Goal: Task Accomplishment & Management: Manage account settings

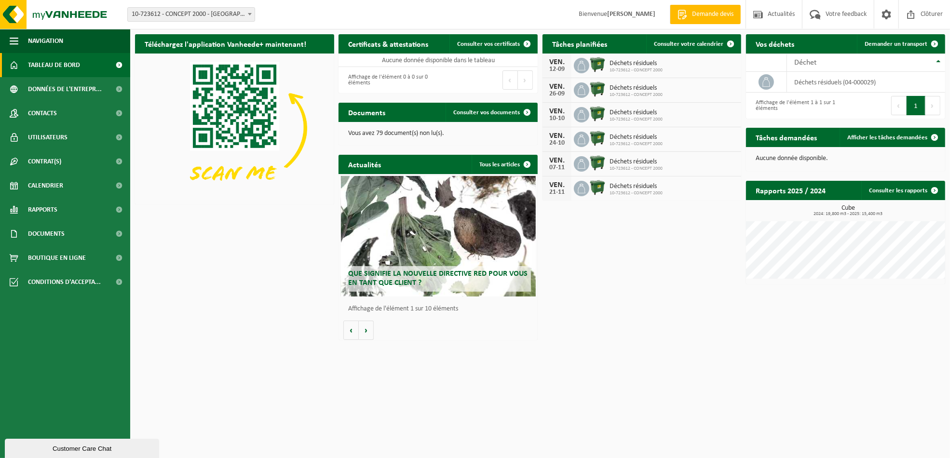
click at [643, 65] on span "Déchets résiduels" at bounding box center [635, 64] width 53 height 8
click at [593, 64] on img at bounding box center [597, 64] width 16 height 16
click at [803, 80] on td "déchets résiduels (04-000029)" at bounding box center [866, 82] width 158 height 21
click at [708, 41] on span "Consulter votre calendrier" at bounding box center [688, 44] width 69 height 6
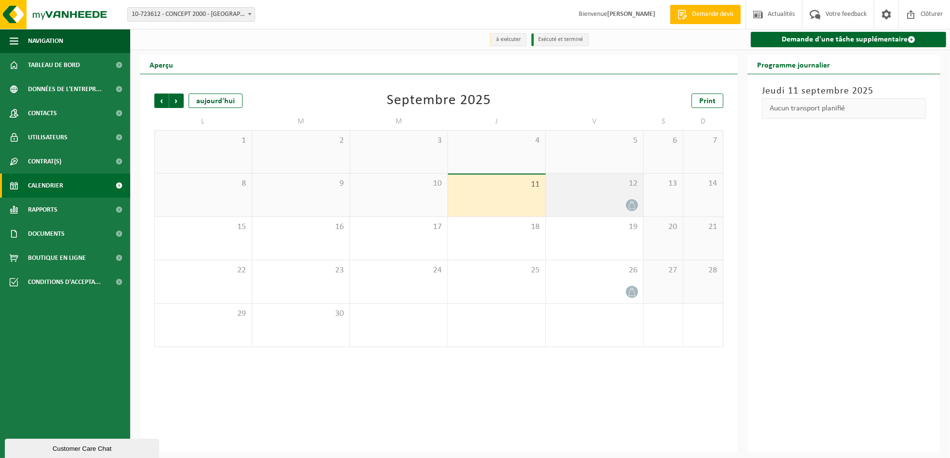
click at [599, 189] on span "12" at bounding box center [594, 183] width 88 height 11
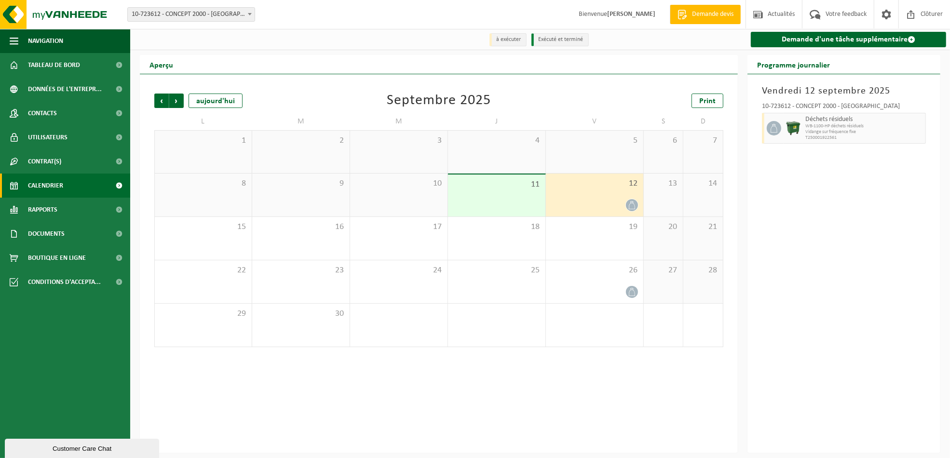
click at [598, 189] on span "12" at bounding box center [594, 183] width 88 height 11
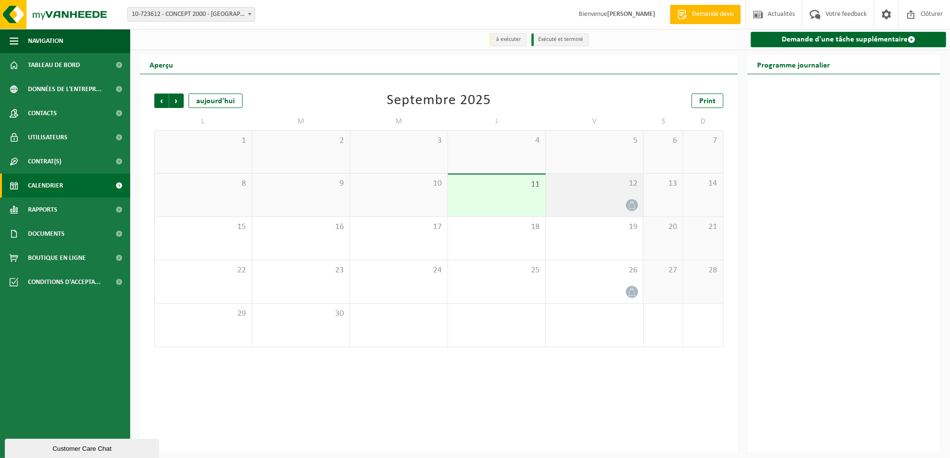
click at [598, 189] on span "12" at bounding box center [594, 183] width 88 height 11
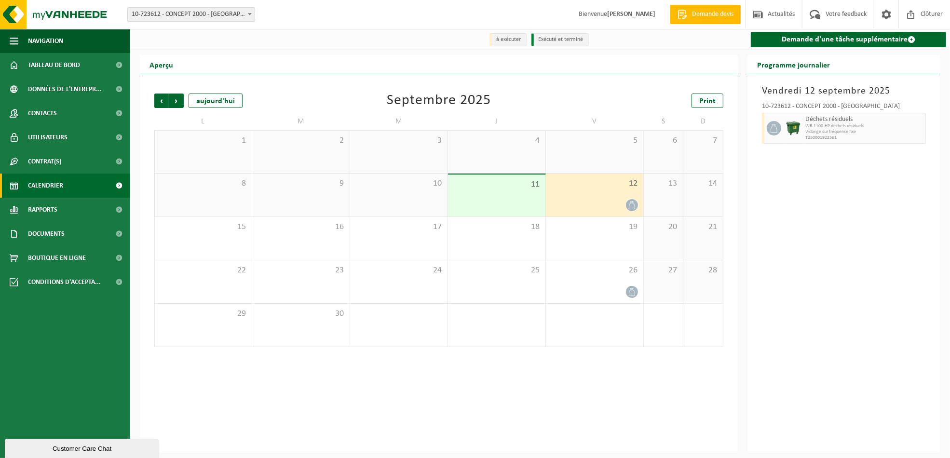
click at [793, 124] on img at bounding box center [793, 128] width 14 height 14
click at [636, 203] on icon at bounding box center [632, 205] width 8 height 8
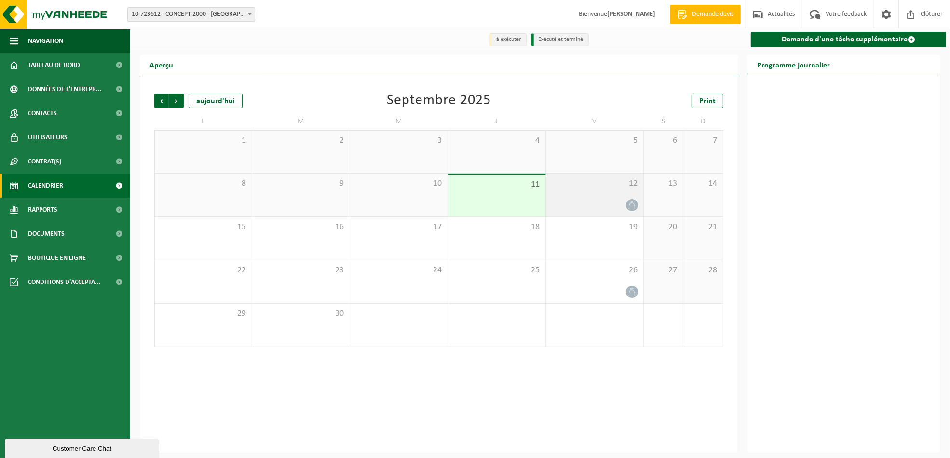
click at [616, 201] on div at bounding box center [594, 205] width 88 height 13
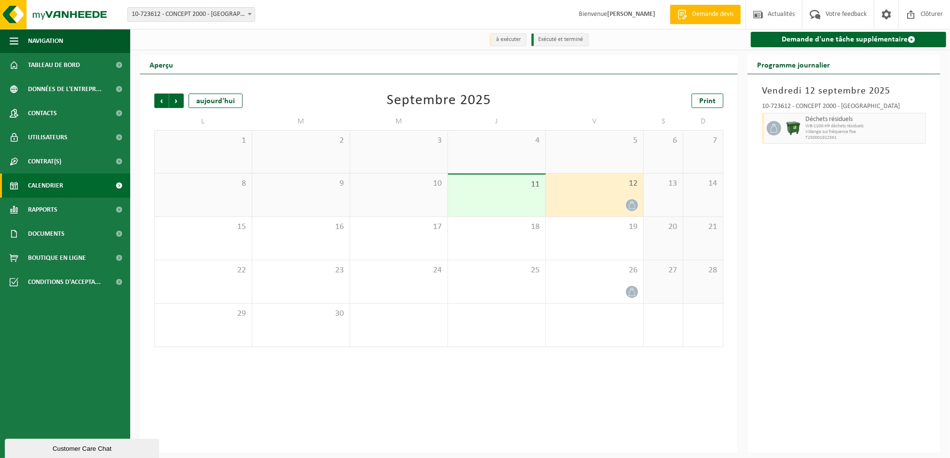
click at [506, 192] on div "11" at bounding box center [496, 195] width 97 height 42
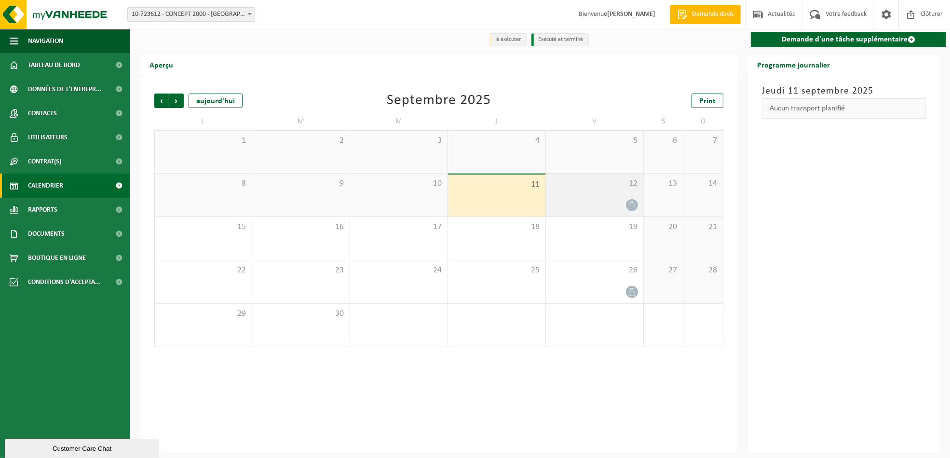
click at [590, 191] on div "12" at bounding box center [594, 195] width 97 height 43
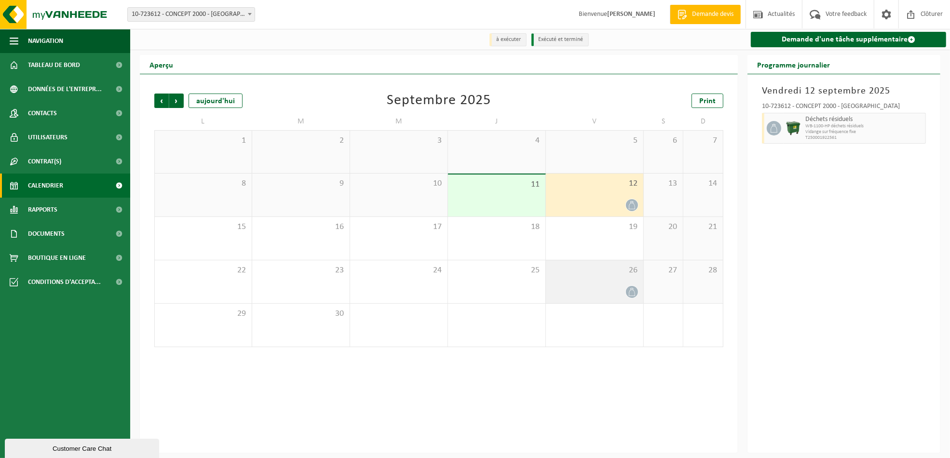
click at [595, 277] on div "26" at bounding box center [594, 281] width 97 height 43
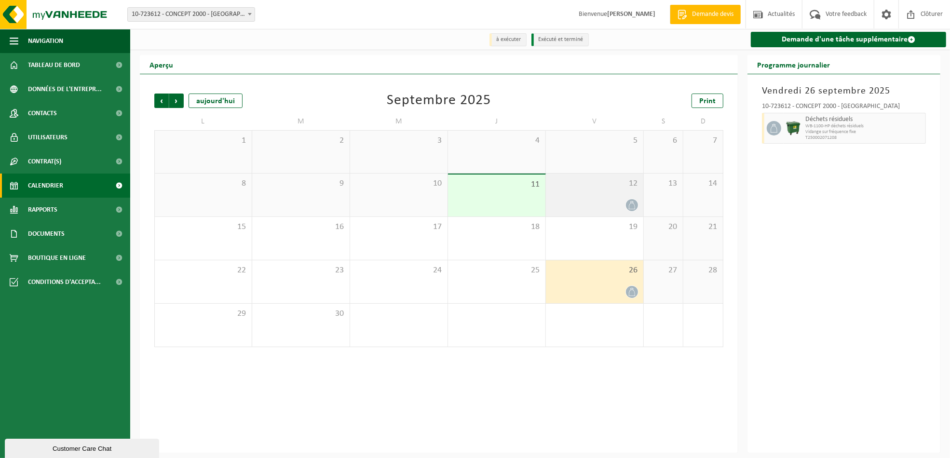
click at [602, 193] on div "12" at bounding box center [594, 195] width 97 height 43
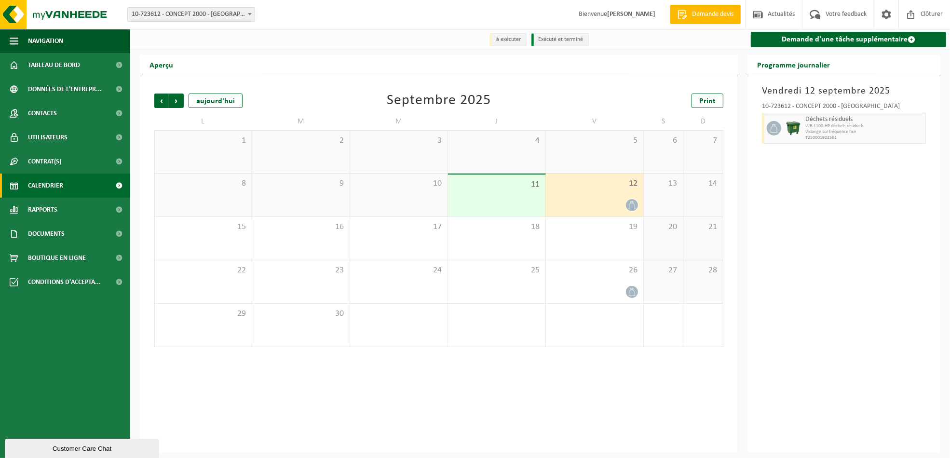
click at [602, 193] on div "12" at bounding box center [594, 195] width 97 height 43
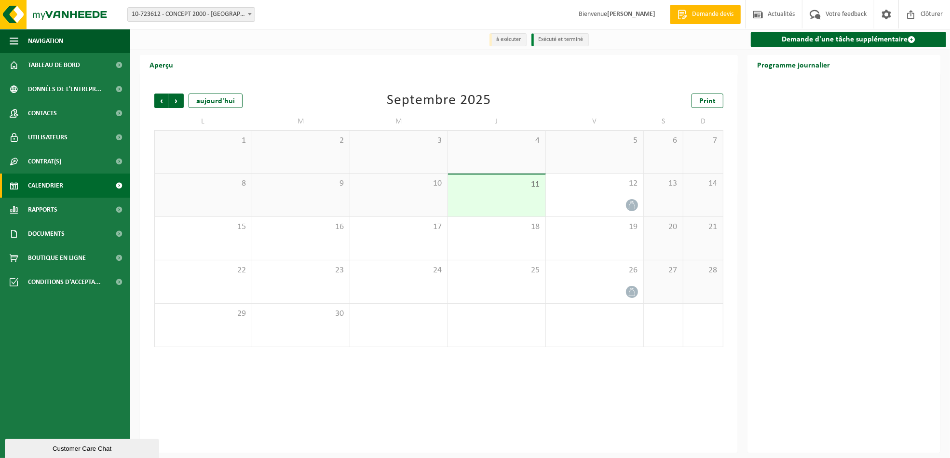
click at [45, 183] on span "Calendrier" at bounding box center [45, 186] width 35 height 24
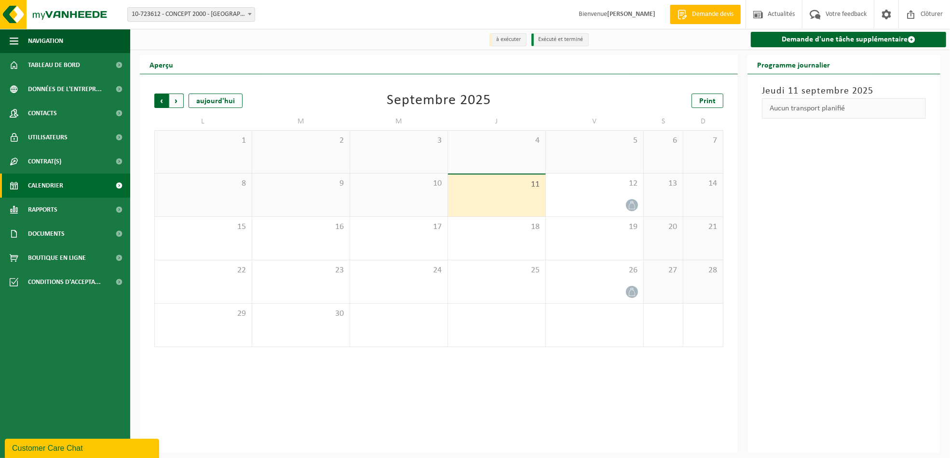
click at [175, 104] on span "Suivant" at bounding box center [176, 101] width 14 height 14
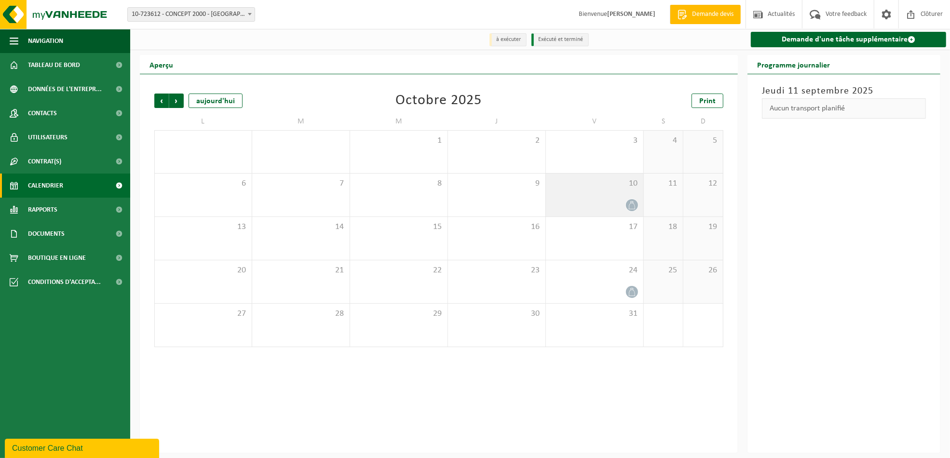
click at [632, 207] on icon at bounding box center [632, 205] width 8 height 8
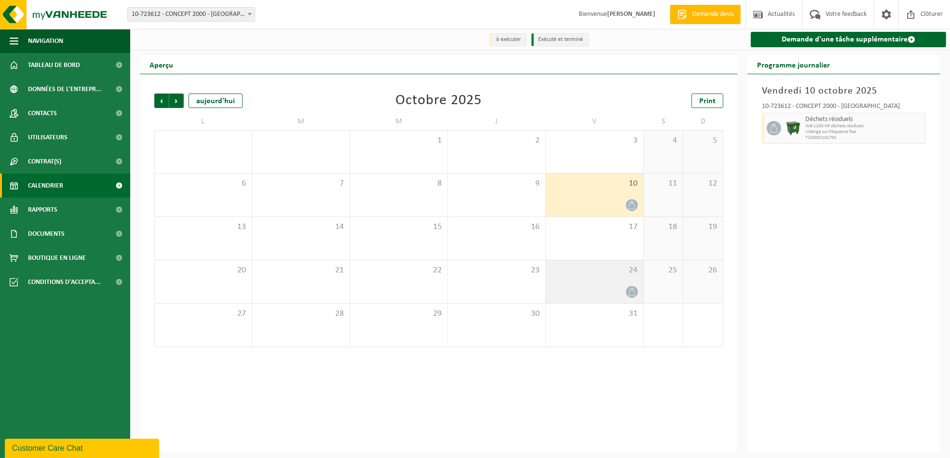
click at [631, 291] on icon at bounding box center [632, 292] width 6 height 8
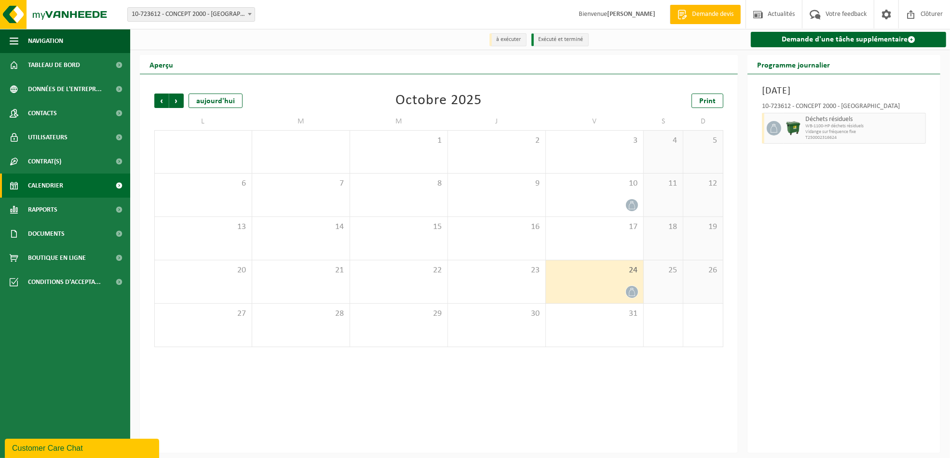
click at [631, 292] on icon at bounding box center [632, 292] width 8 height 8
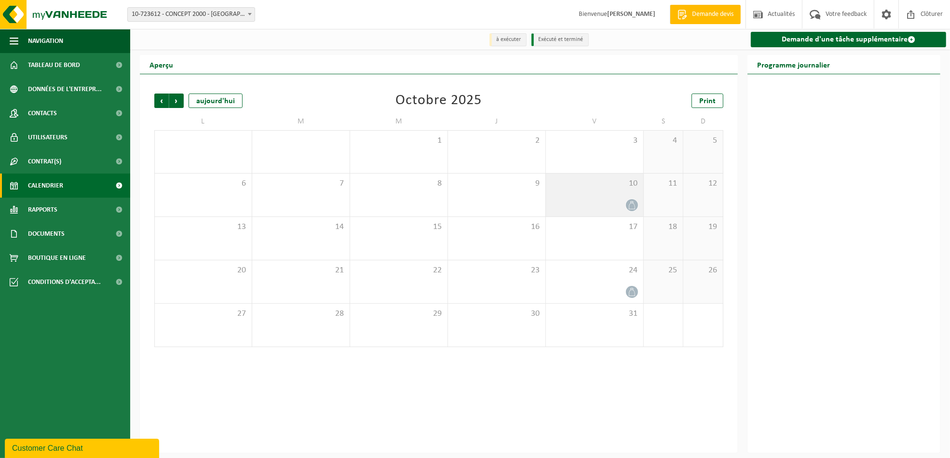
click at [631, 207] on icon at bounding box center [632, 205] width 8 height 8
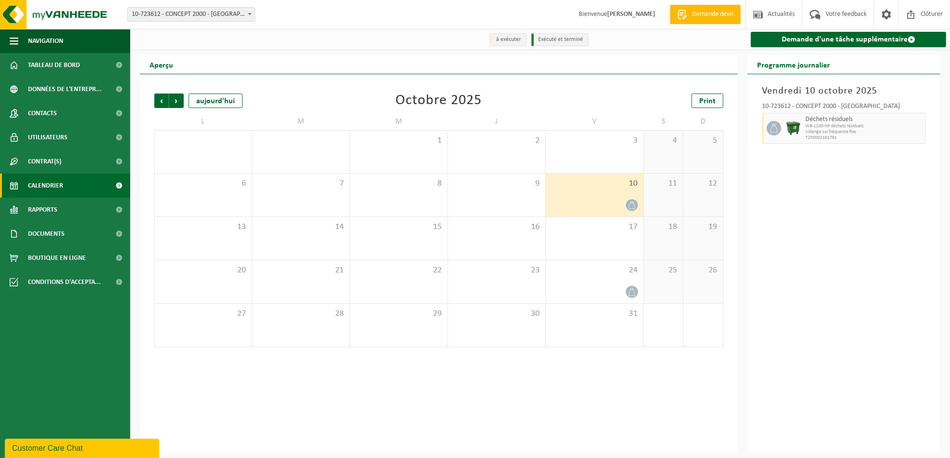
drag, startPoint x: 594, startPoint y: 196, endPoint x: 582, endPoint y: 192, distance: 12.4
click at [582, 192] on div "10" at bounding box center [594, 195] width 97 height 43
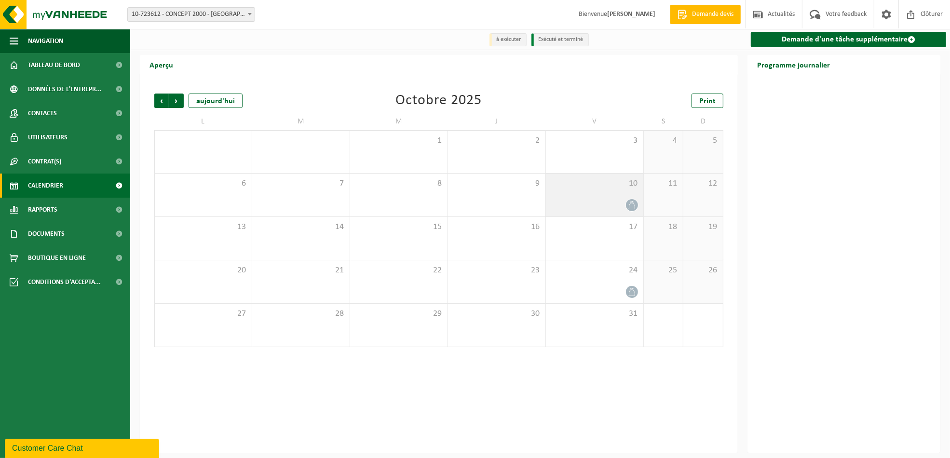
click at [582, 194] on div "10" at bounding box center [594, 195] width 97 height 43
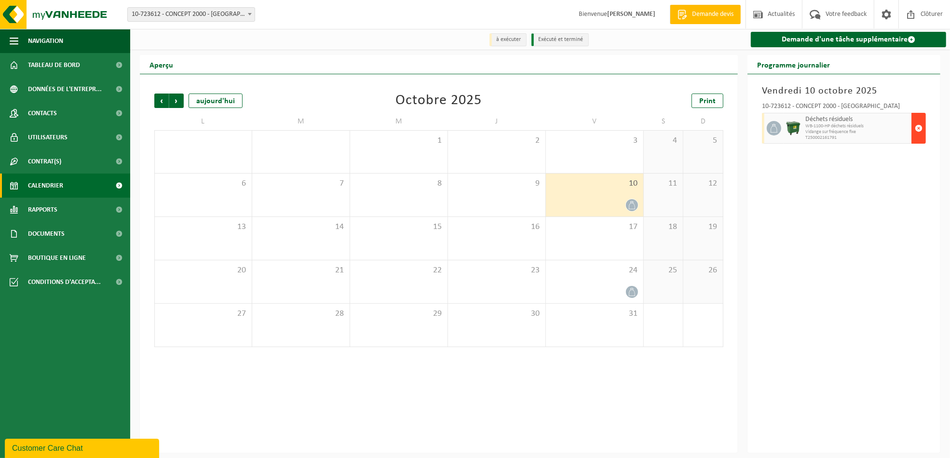
click at [918, 122] on span "button" at bounding box center [918, 128] width 8 height 19
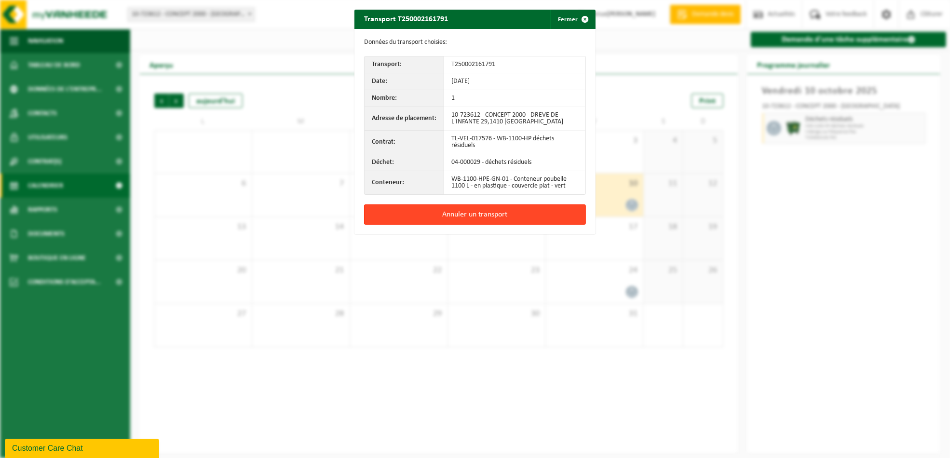
click at [458, 209] on button "Annuler un transport" at bounding box center [475, 214] width 222 height 20
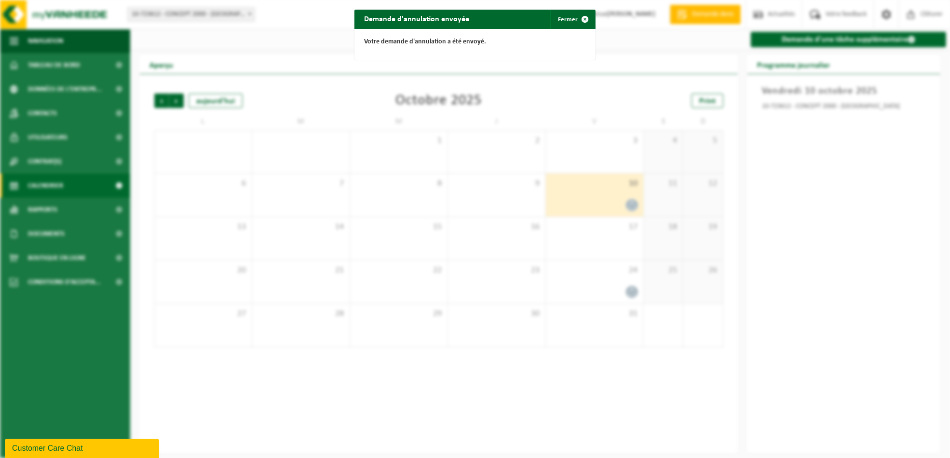
click at [615, 202] on div "Demande d'annulation envoyée Fermer Votre demande d'annulation a été envoyé." at bounding box center [475, 229] width 950 height 458
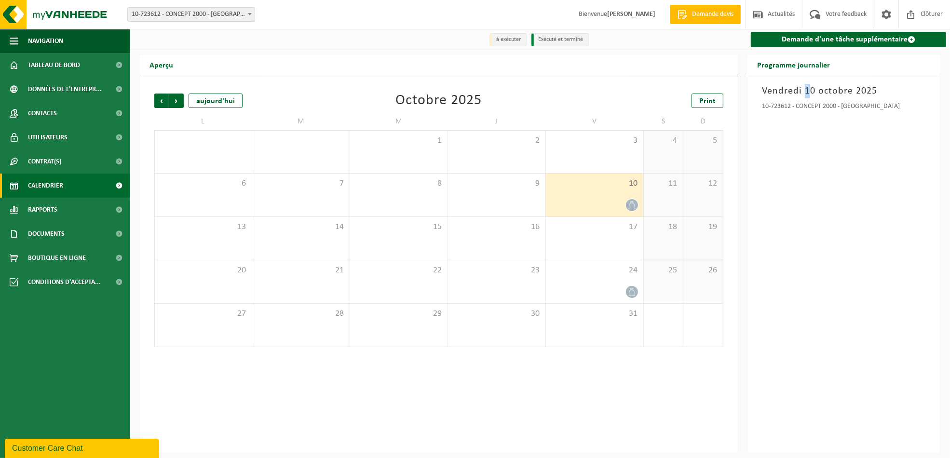
click at [805, 98] on h3 "Vendredi 10 octobre 2025" at bounding box center [844, 91] width 164 height 14
click at [869, 98] on div "[DATE] 10-723612 - CONCEPT 2000 - [GEOGRAPHIC_DATA]" at bounding box center [843, 263] width 193 height 378
click at [161, 100] on span "Précédent" at bounding box center [161, 101] width 14 height 14
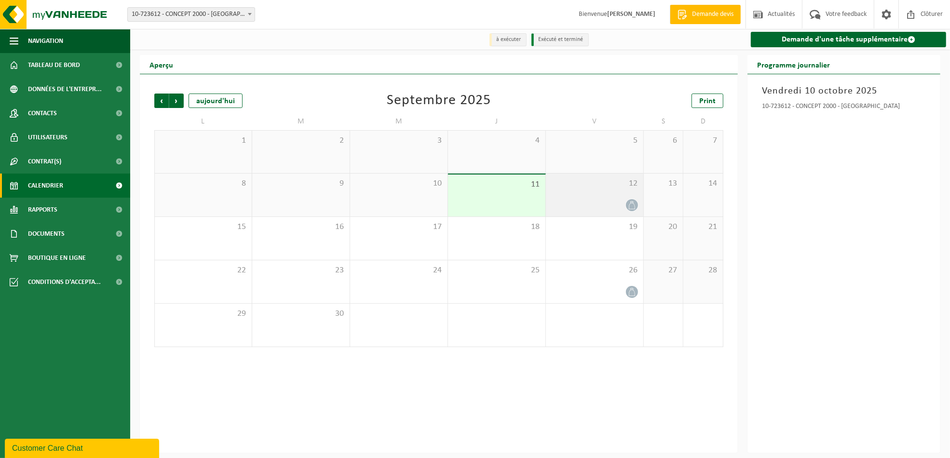
click at [590, 195] on div "12" at bounding box center [594, 195] width 97 height 43
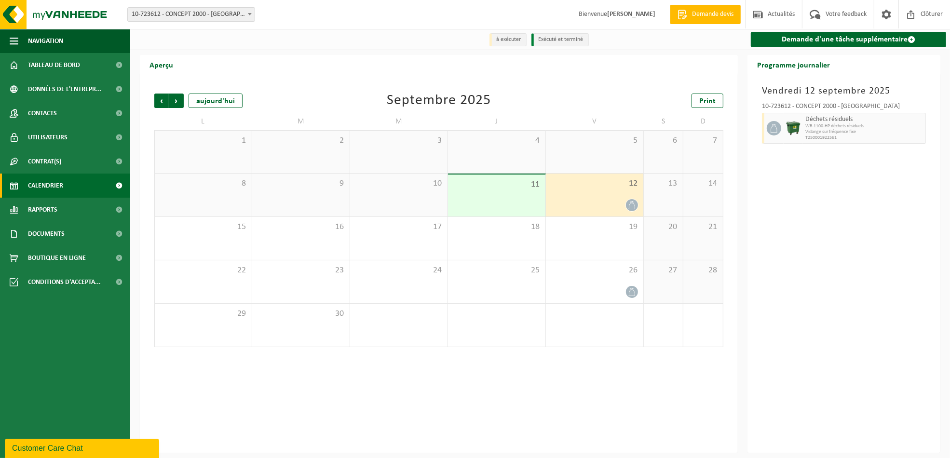
click at [927, 129] on div "10-723612 - CONCEPT 2000 - WATERLOO Déchets résiduels WB-1100-HP déchets résidu…" at bounding box center [844, 121] width 174 height 47
click at [927, 130] on div "10-723612 - CONCEPT 2000 - WATERLOO Déchets résiduels WB-1100-HP déchets résidu…" at bounding box center [844, 121] width 174 height 47
click at [172, 96] on span "Suivant" at bounding box center [176, 101] width 14 height 14
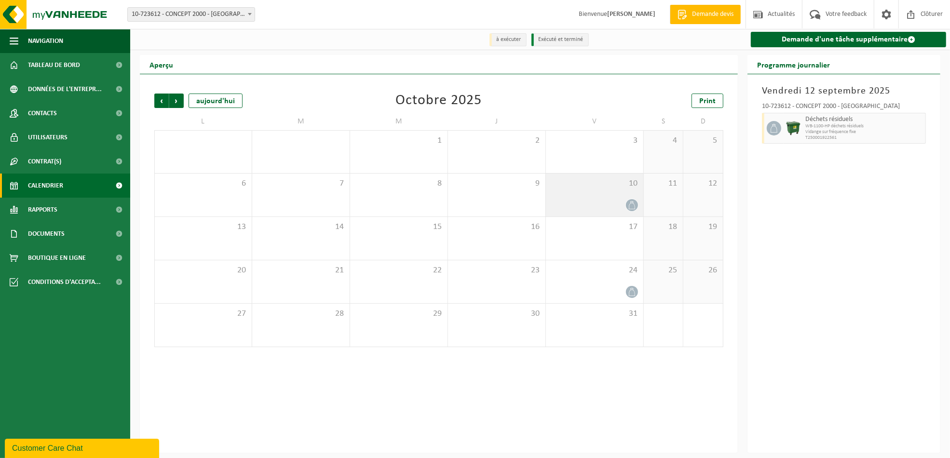
click at [591, 195] on div "10" at bounding box center [594, 195] width 97 height 43
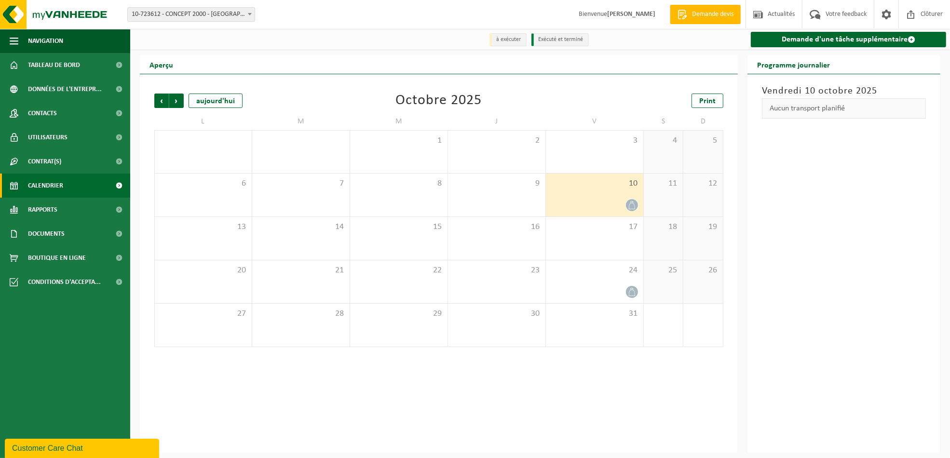
click at [634, 202] on icon at bounding box center [632, 205] width 8 height 8
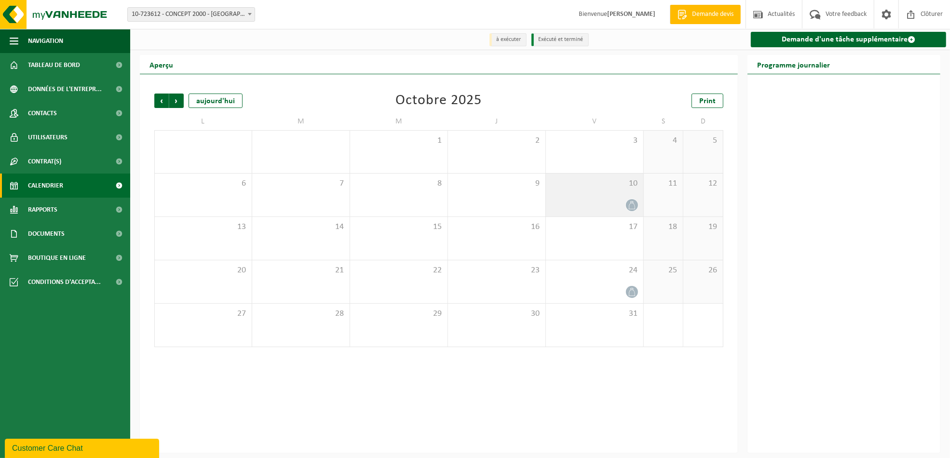
click at [615, 200] on div at bounding box center [594, 205] width 88 height 13
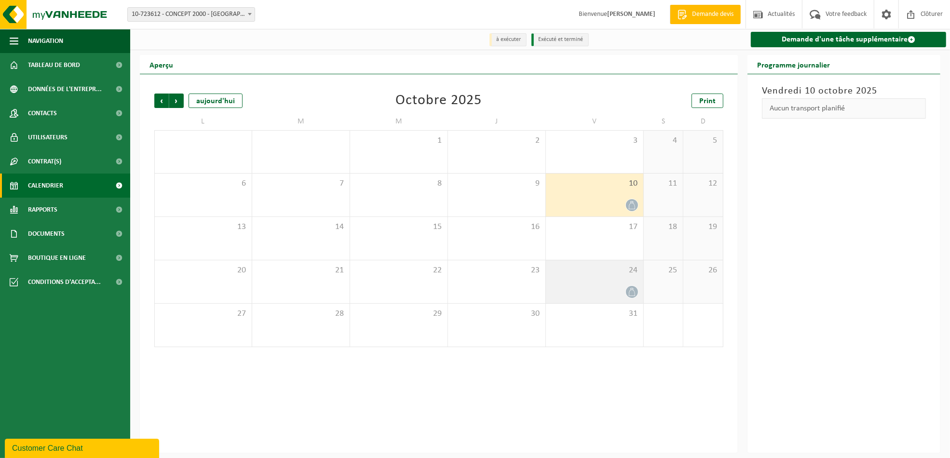
click at [586, 280] on div "24" at bounding box center [594, 281] width 97 height 43
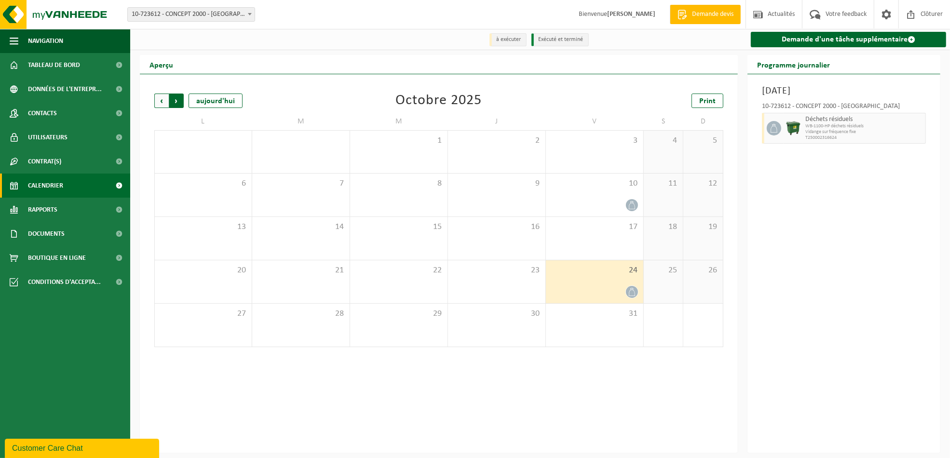
click at [159, 99] on span "Précédent" at bounding box center [161, 101] width 14 height 14
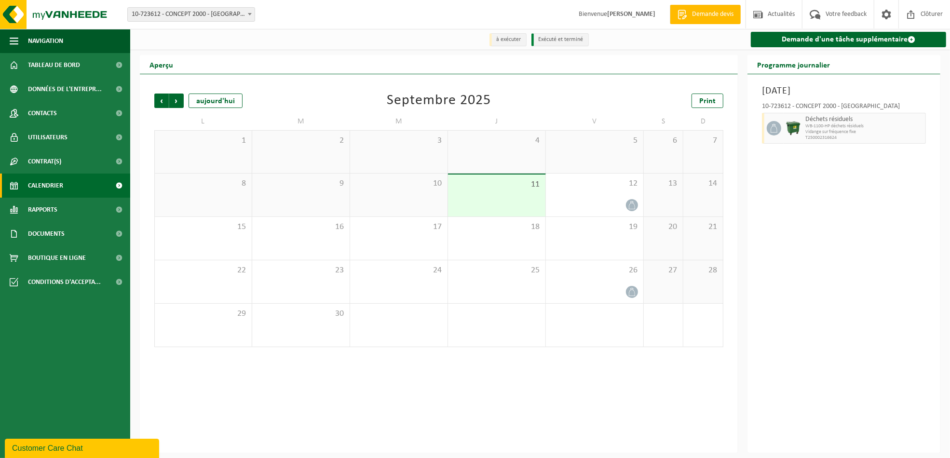
click at [519, 188] on span "11" at bounding box center [497, 184] width 88 height 11
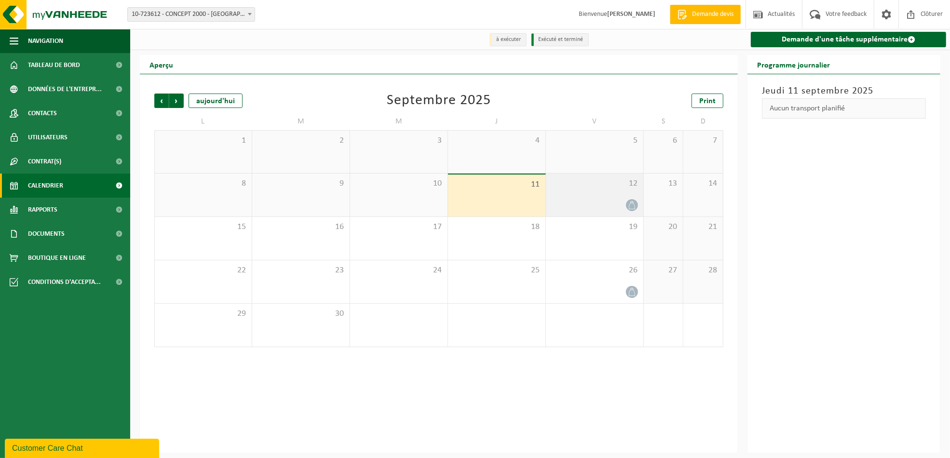
click at [630, 207] on icon at bounding box center [632, 205] width 8 height 8
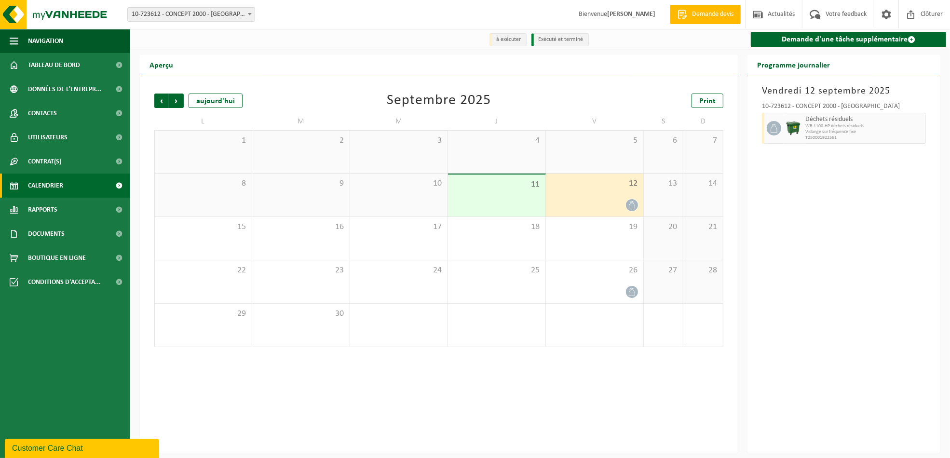
click at [776, 129] on icon at bounding box center [773, 128] width 7 height 9
drag, startPoint x: 808, startPoint y: 131, endPoint x: 841, endPoint y: 124, distance: 33.5
click at [841, 124] on div "Déchets résiduels WB-1100-HP déchets résiduels Vidange sur fréquence fixe T2500…" at bounding box center [864, 128] width 123 height 31
click at [808, 131] on span "Vidange sur fréquence fixe" at bounding box center [864, 132] width 118 height 6
click at [592, 282] on div "26" at bounding box center [594, 281] width 97 height 43
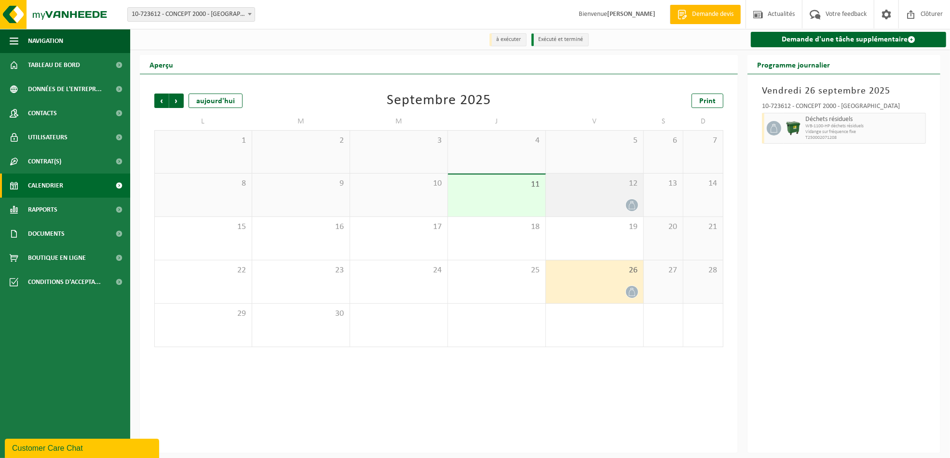
click at [578, 190] on div "12" at bounding box center [594, 195] width 97 height 43
